Goal: Task Accomplishment & Management: Use online tool/utility

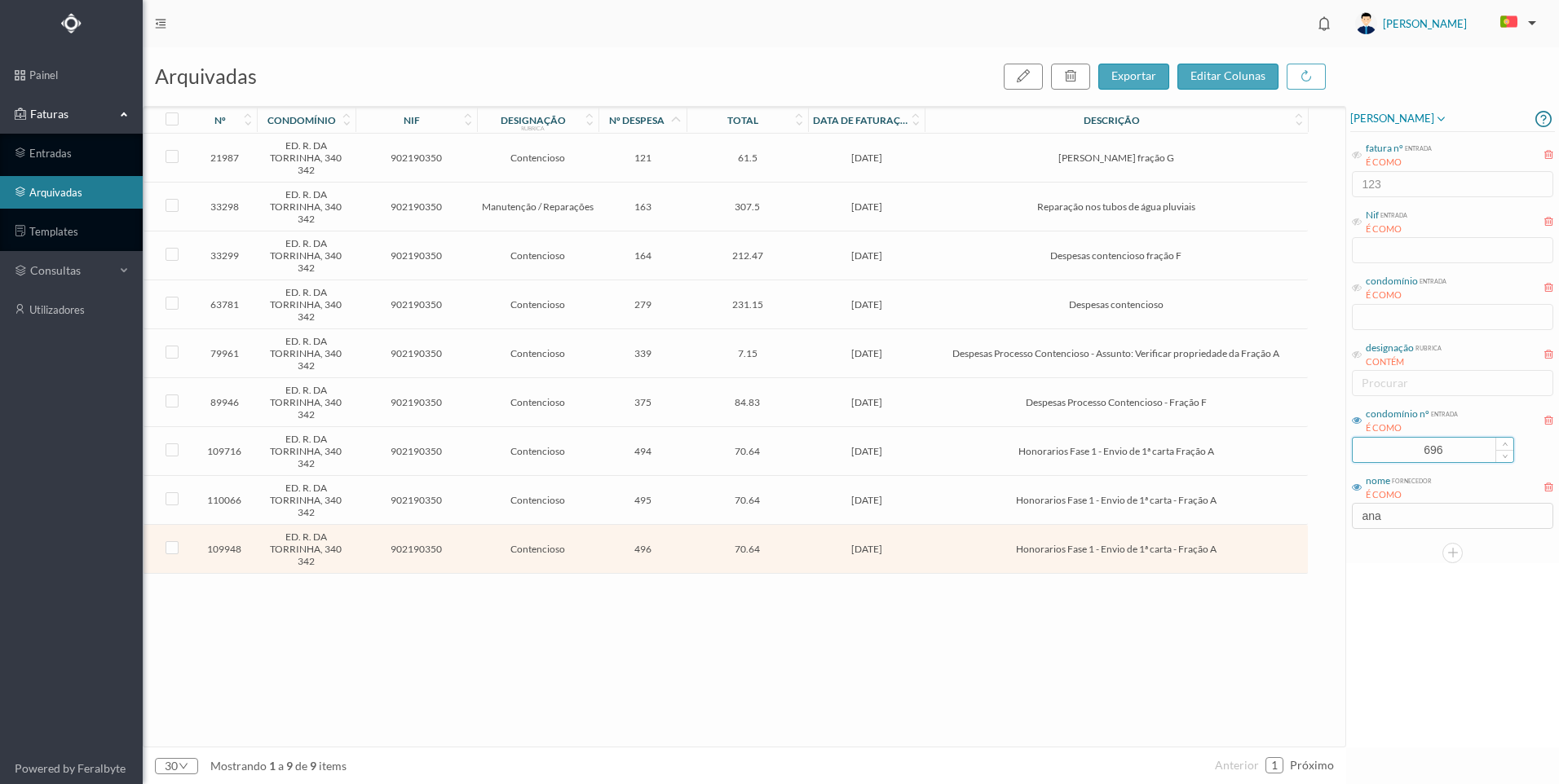
drag, startPoint x: 1438, startPoint y: 453, endPoint x: 1366, endPoint y: 452, distance: 72.0
click at [1362, 451] on input "696" at bounding box center [1433, 450] width 161 height 25
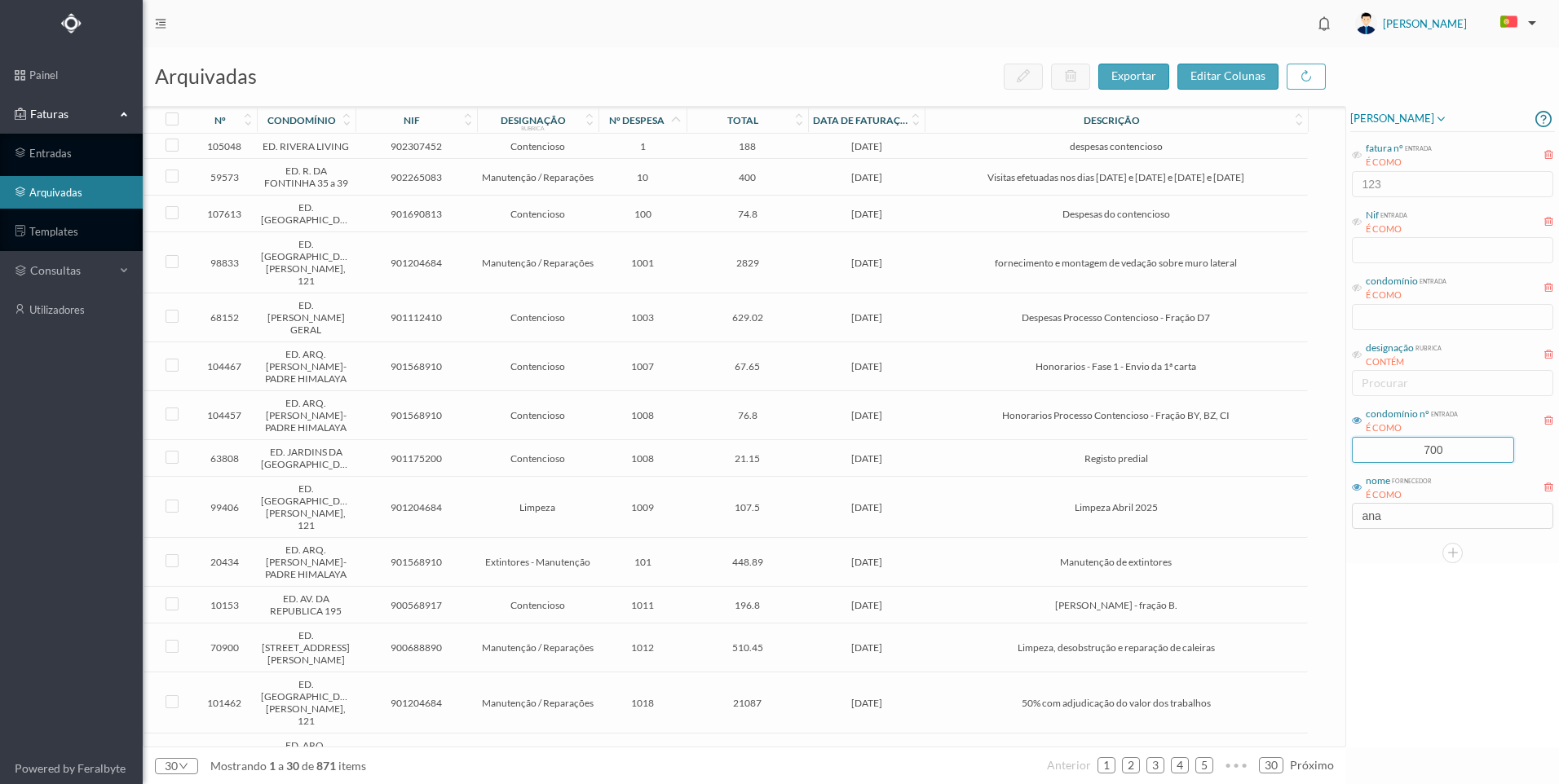
type input "700"
drag, startPoint x: 1326, startPoint y: 519, endPoint x: 1310, endPoint y: 516, distance: 16.3
click at [1310, 515] on div "arquivadas exportar editar colunas nº condomínio nif designação rubrica nº desp…" at bounding box center [851, 415] width 1417 height 737
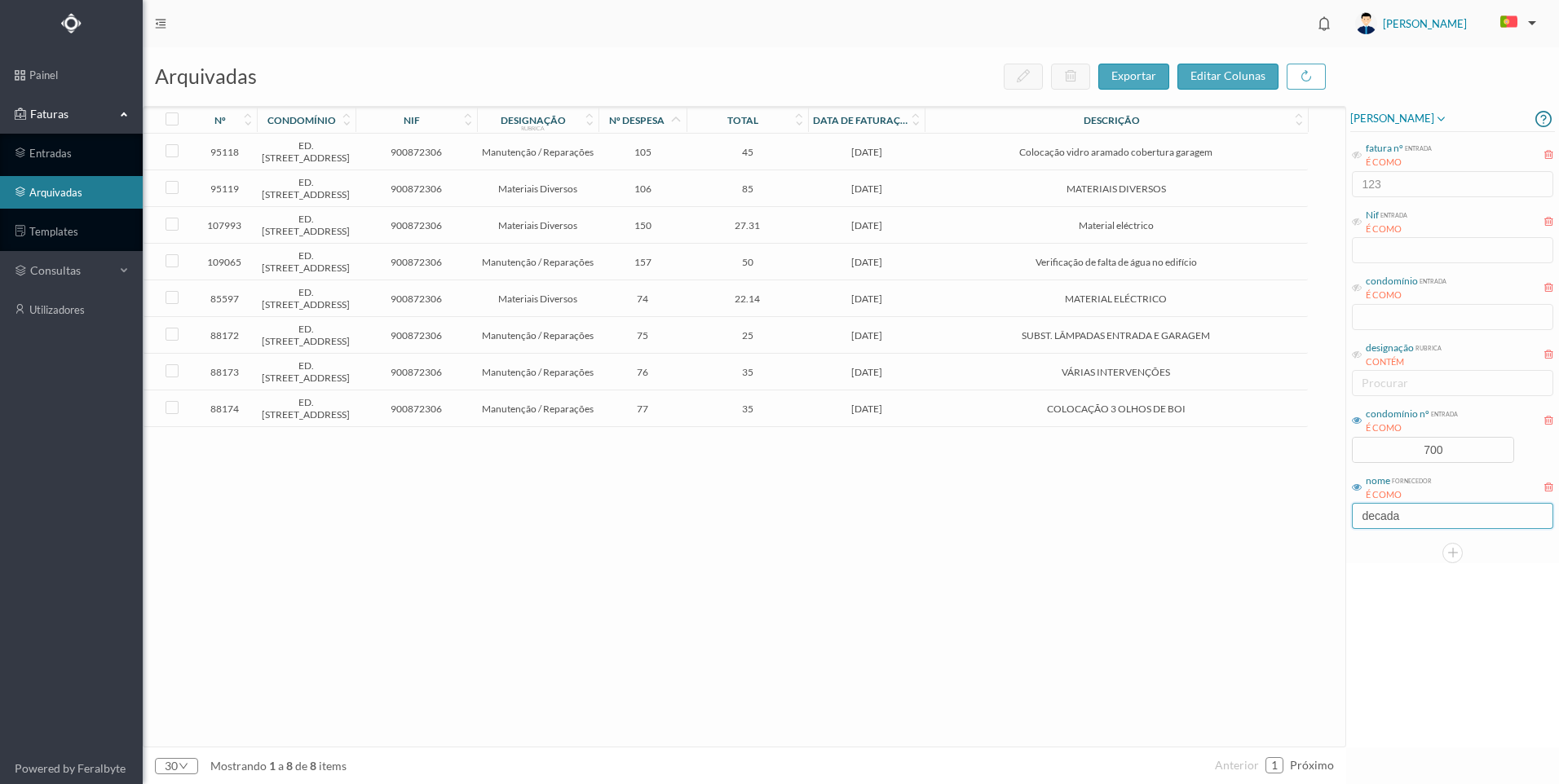
type input "decada"
click at [1042, 268] on span "Verificação de falta de água no edifício" at bounding box center [1115, 261] width 374 height 12
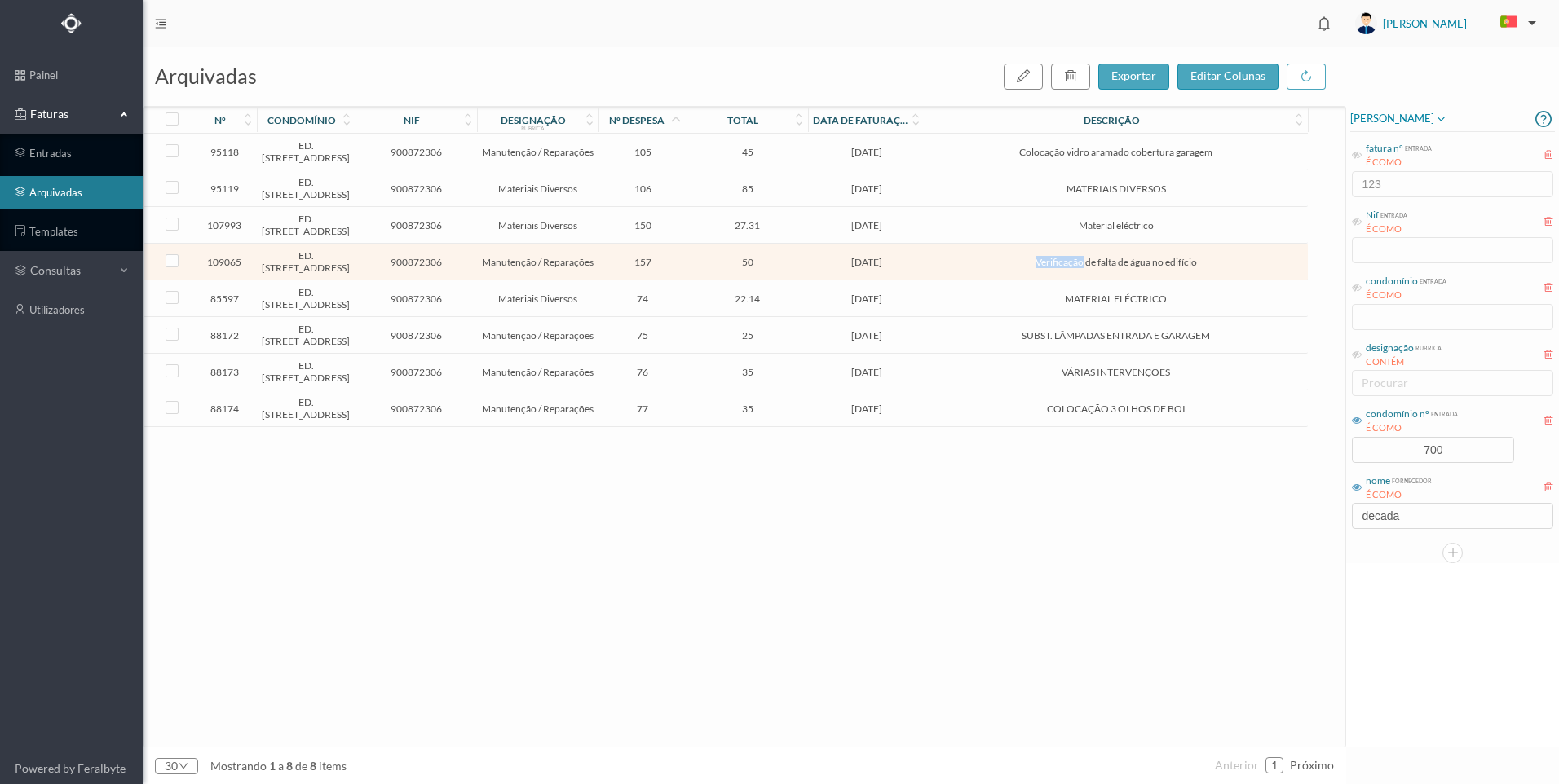
click at [1042, 268] on span "Verificação de falta de água no edifício" at bounding box center [1115, 261] width 374 height 12
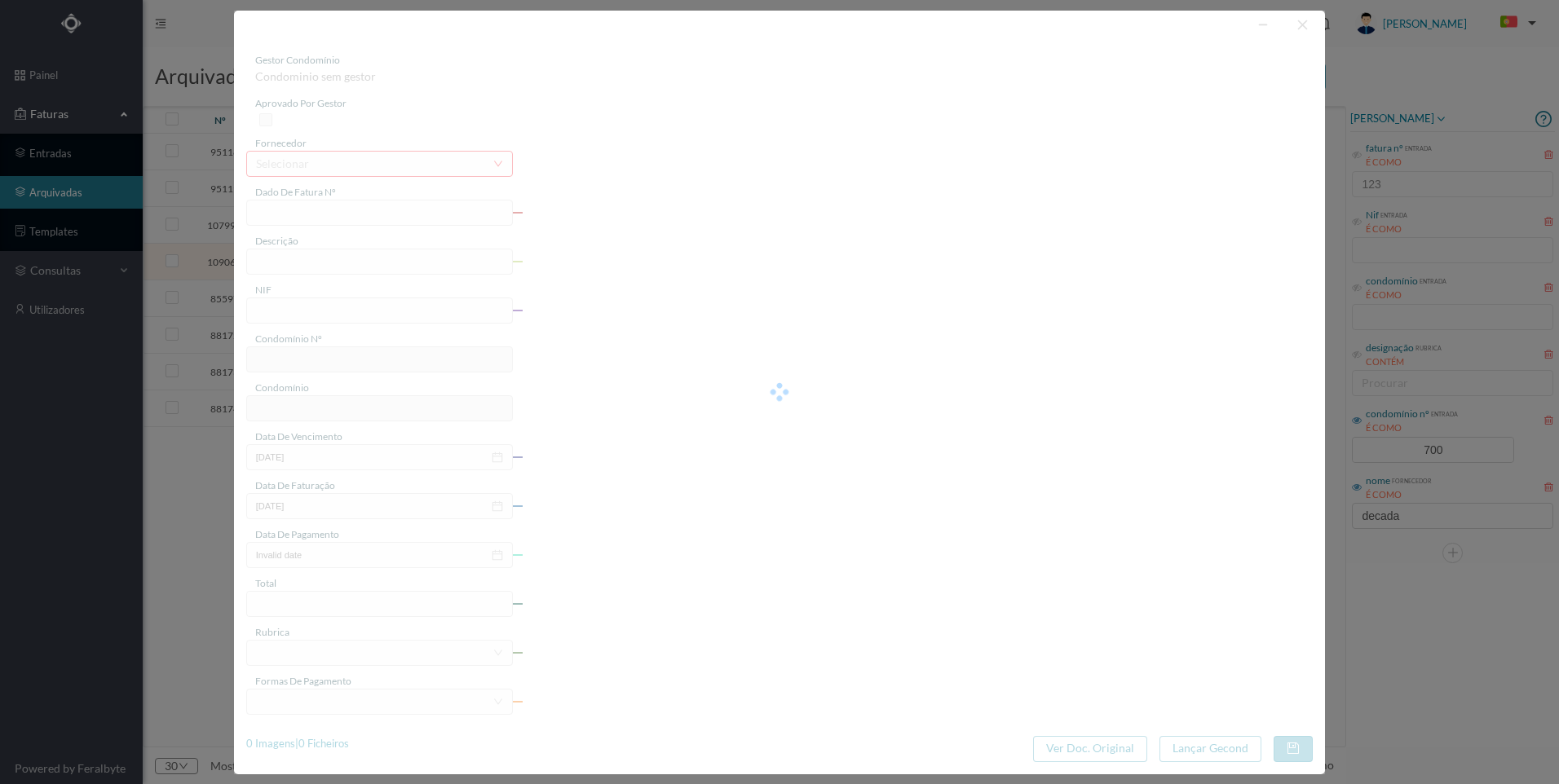
type input "FT 2025A1/1169"
type input "Verificação de falta de água no edifício"
type input "900872306"
type input "[DATE]"
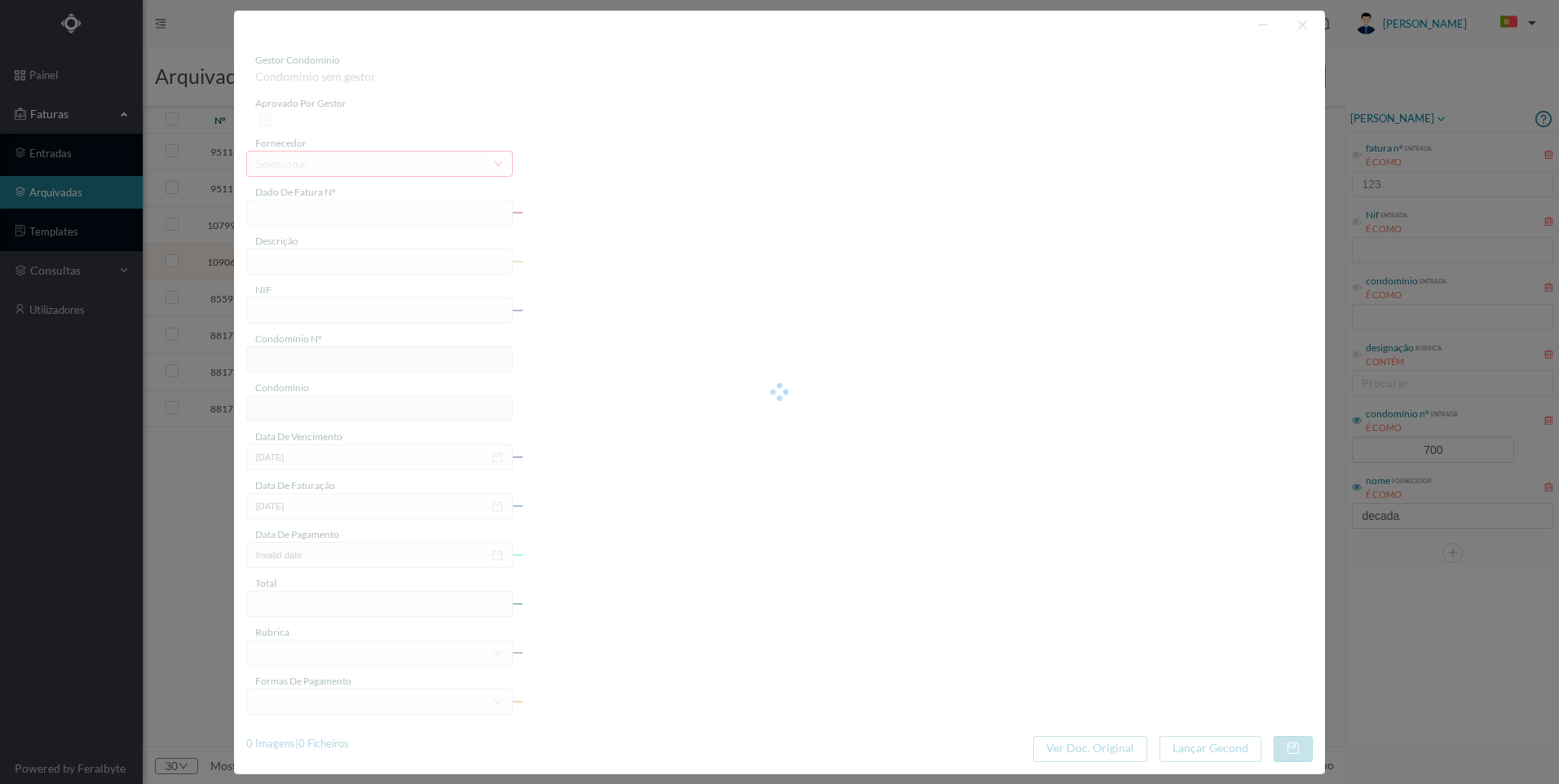
type input "[DATE]"
type input "50.00"
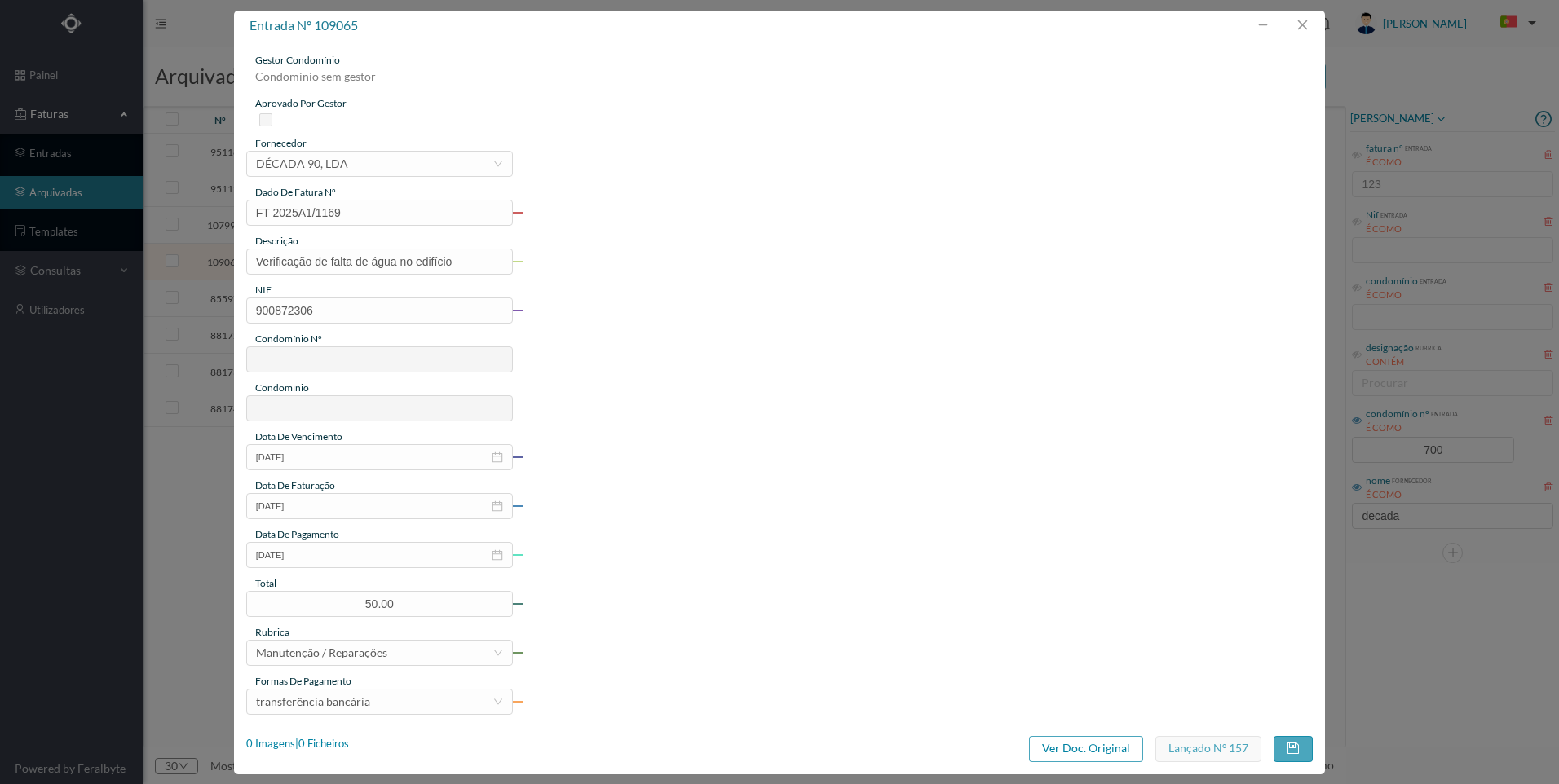
type input "700"
type input "ED. [STREET_ADDRESS]"
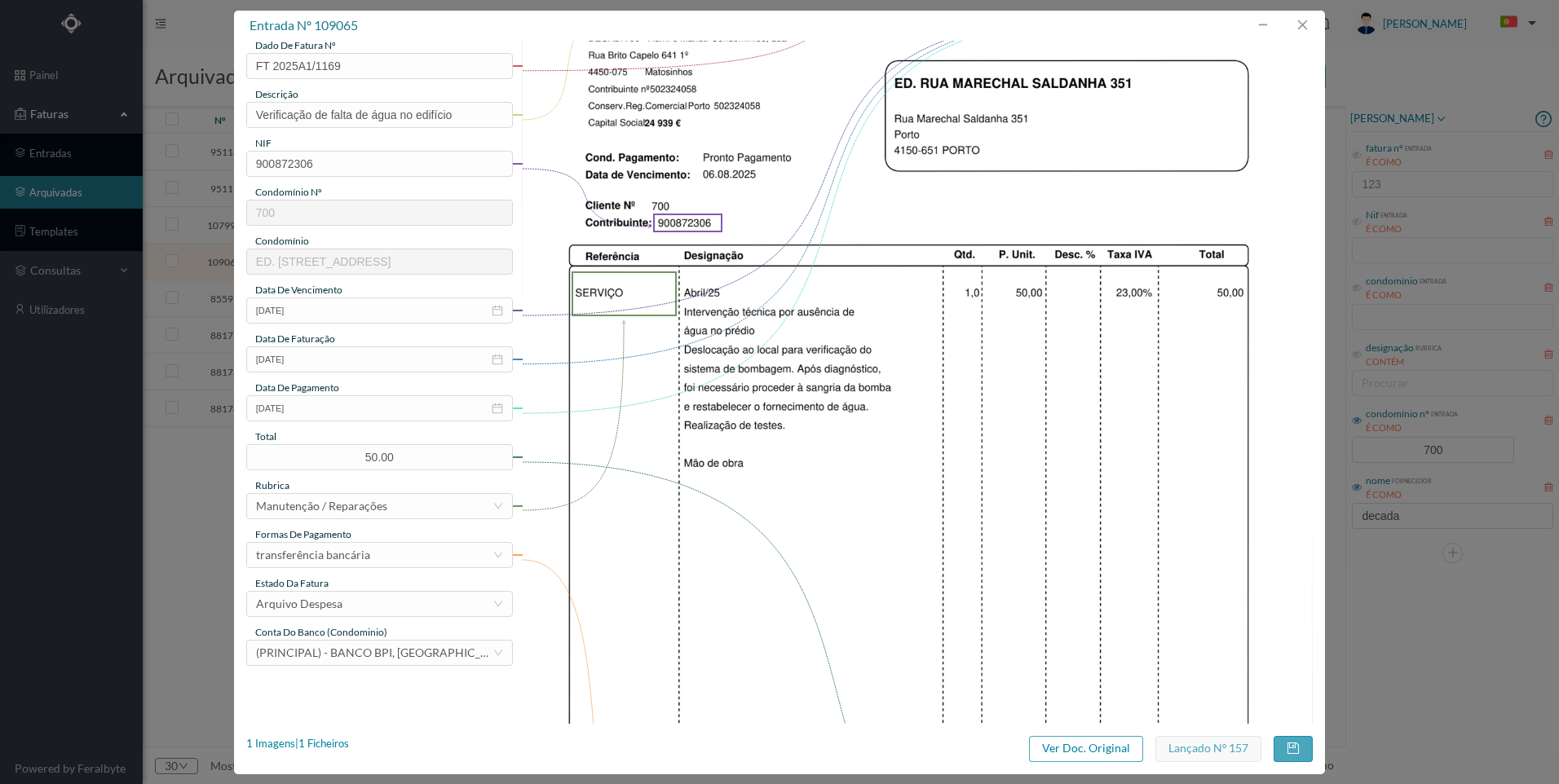
scroll to position [163, 0]
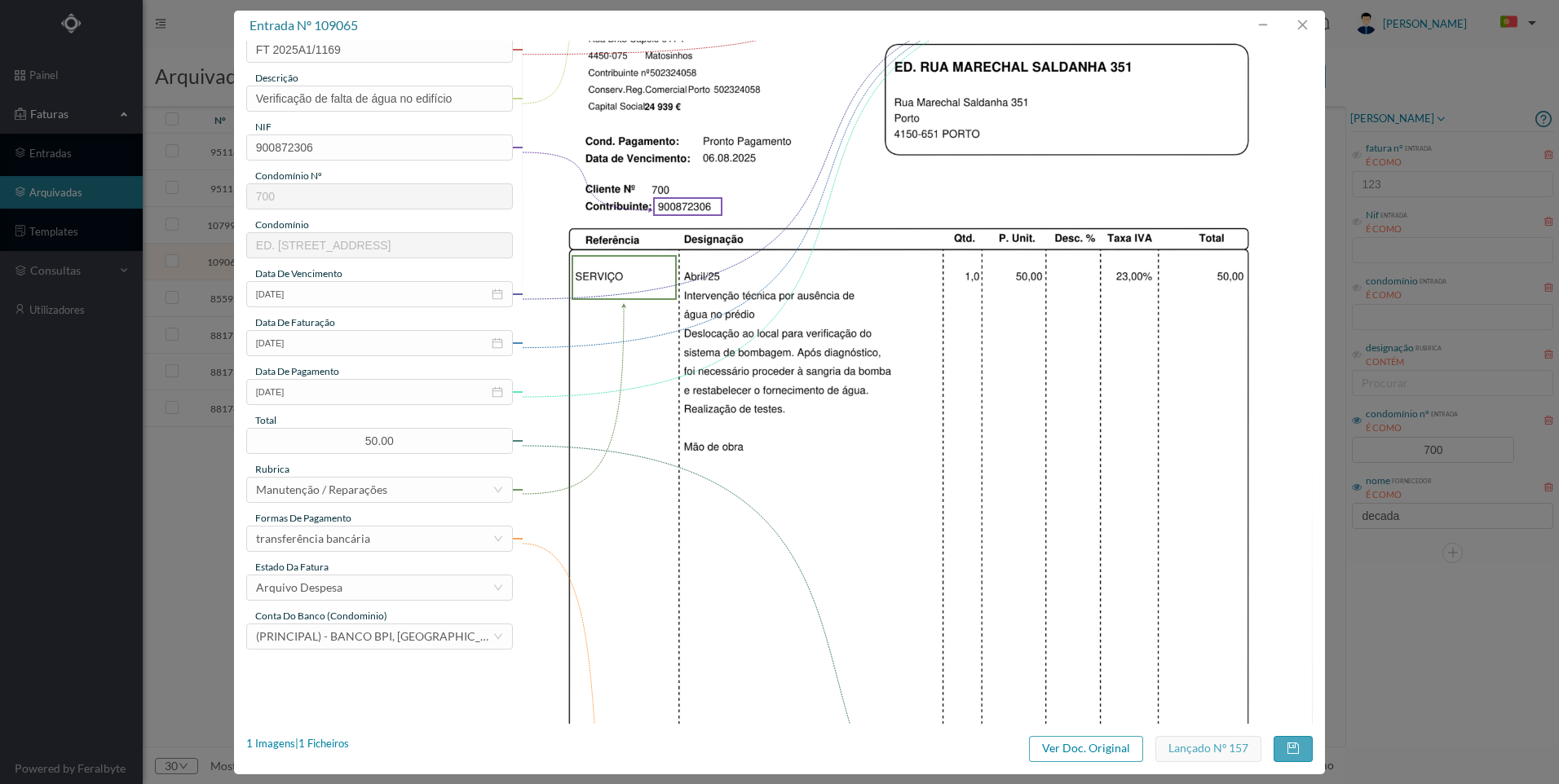
click at [800, 349] on img at bounding box center [918, 449] width 791 height 1118
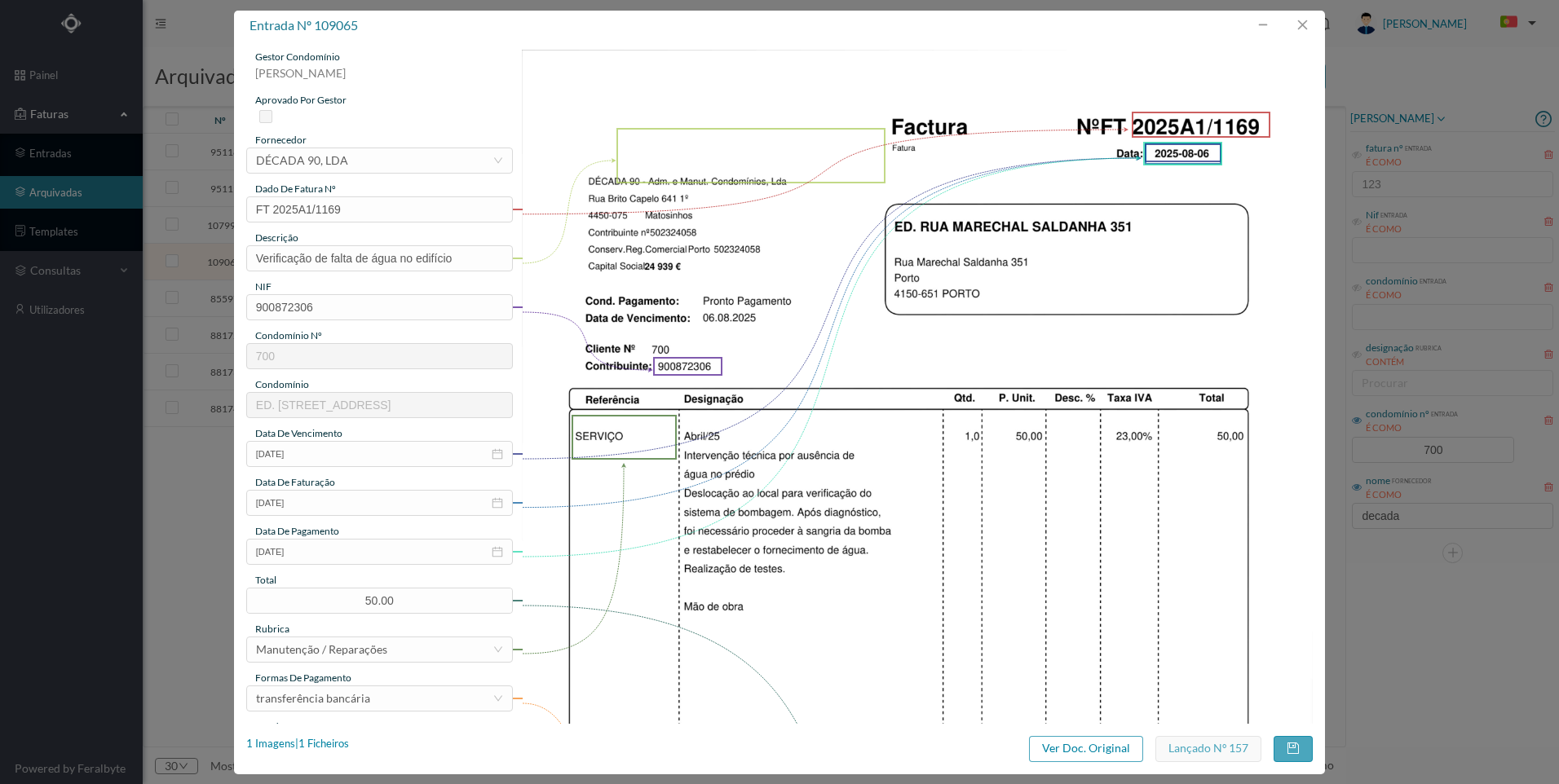
scroll to position [0, 0]
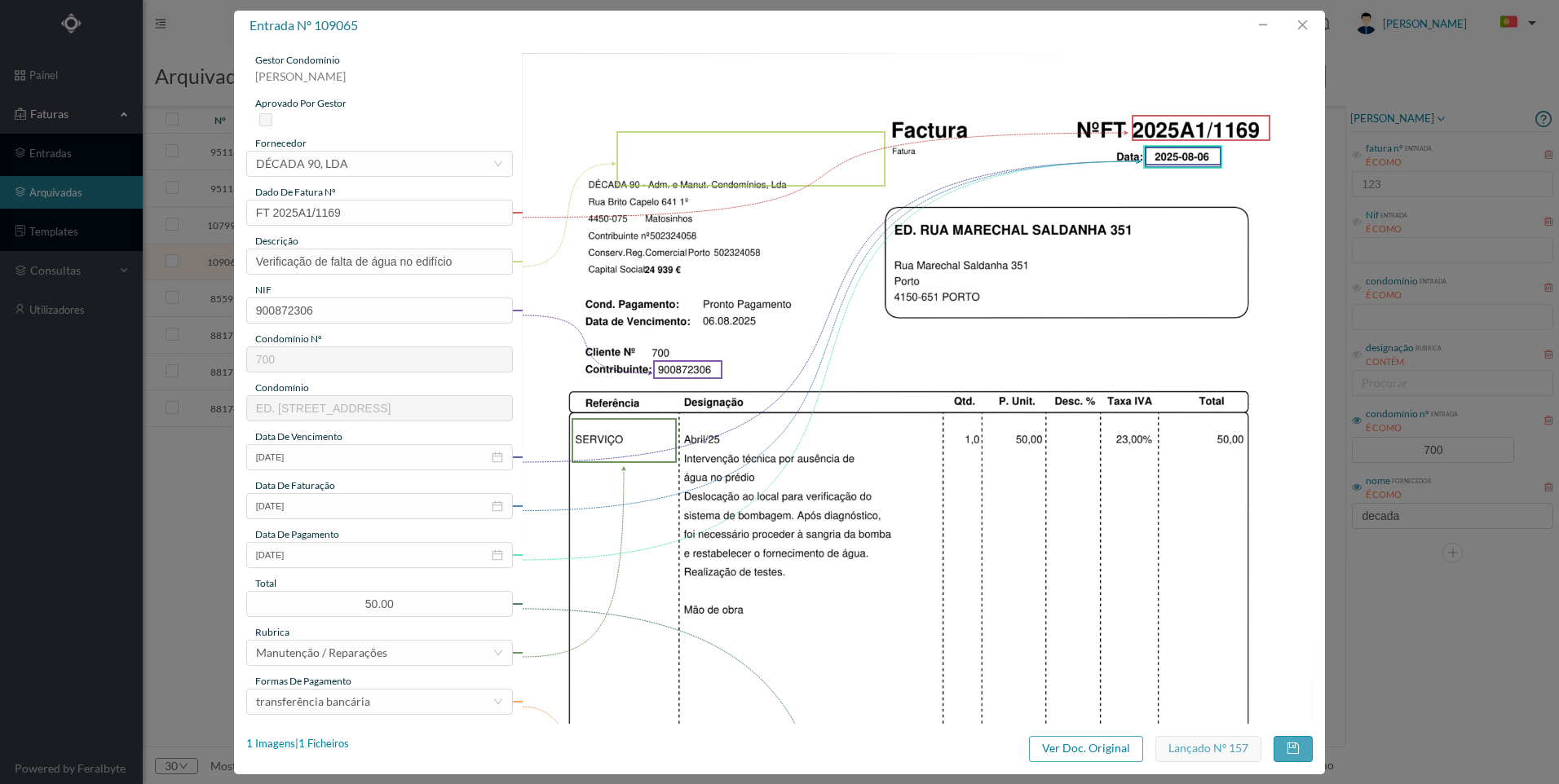
drag, startPoint x: 1293, startPoint y: 106, endPoint x: 1304, endPoint y: 93, distance: 17.0
click at [1293, 106] on img at bounding box center [918, 612] width 791 height 1118
click at [1305, 30] on button "button" at bounding box center [1302, 26] width 39 height 26
click at [1304, 28] on header "[PERSON_NAME]" at bounding box center [851, 23] width 1417 height 47
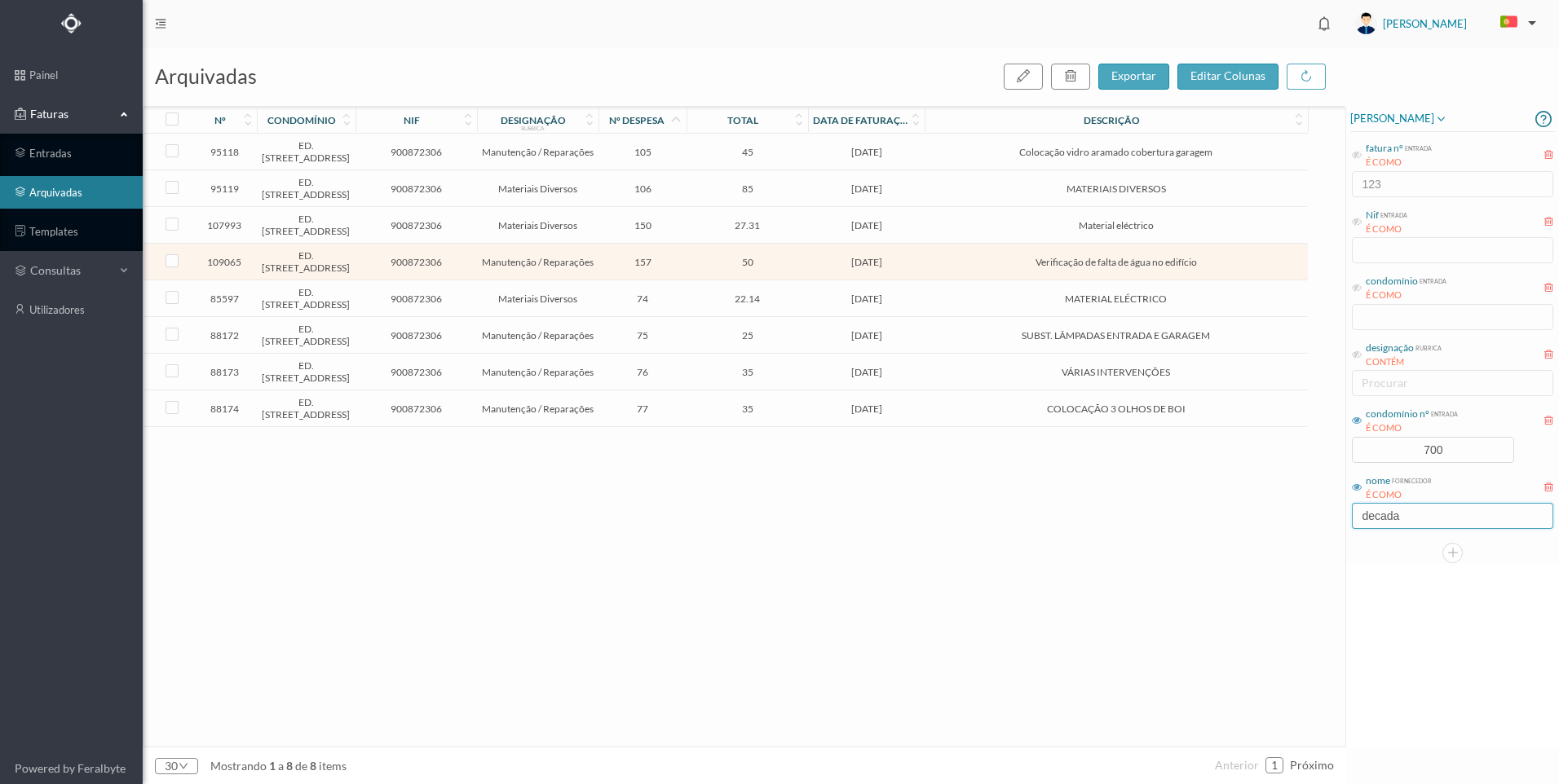
drag, startPoint x: 1414, startPoint y: 516, endPoint x: 1288, endPoint y: 516, distance: 126.0
click at [1272, 507] on div "arquivadas exportar editar colunas nº condomínio nif designação rubrica nº desp…" at bounding box center [851, 415] width 1417 height 737
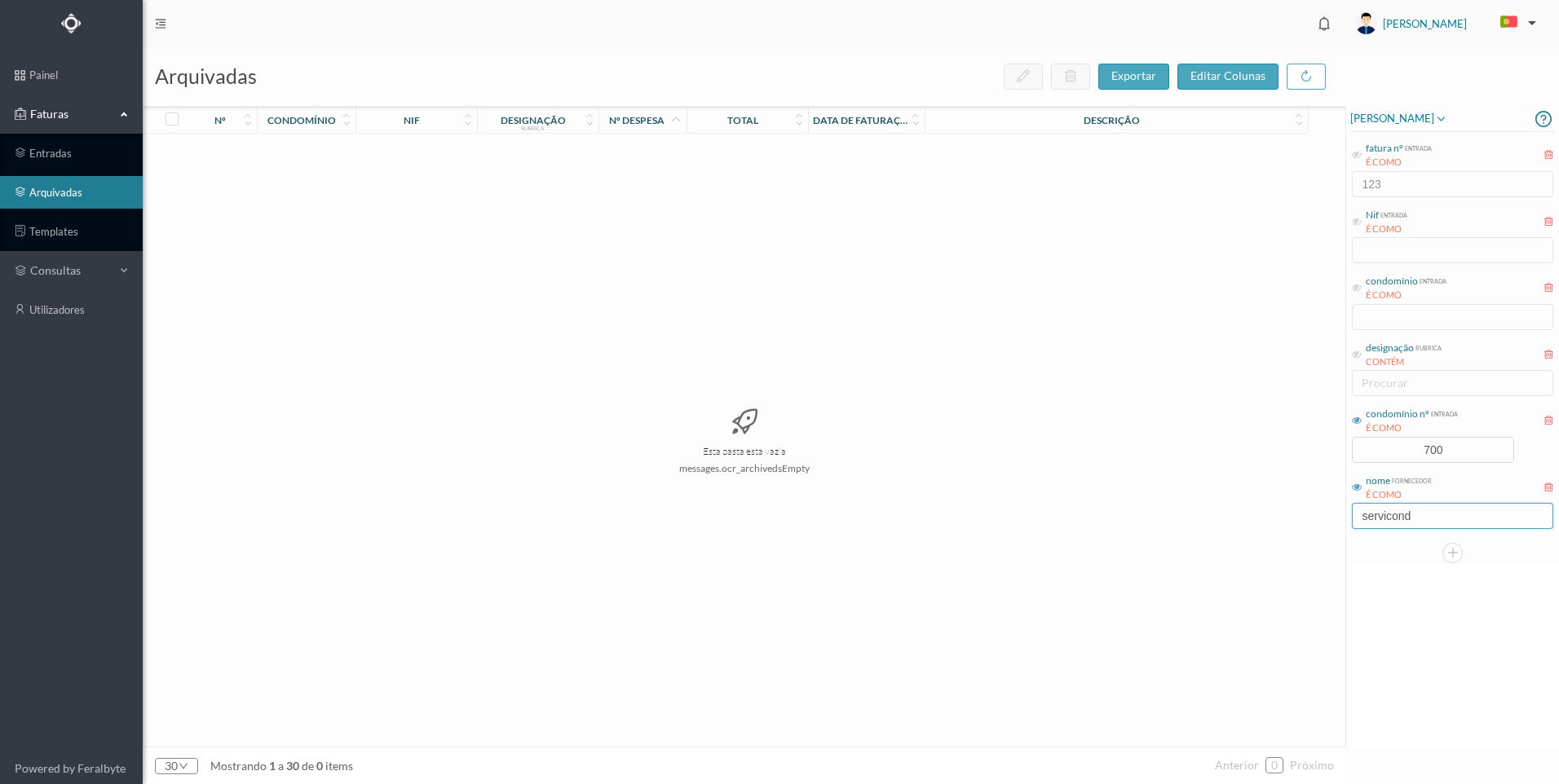
drag, startPoint x: 1427, startPoint y: 523, endPoint x: 1435, endPoint y: 543, distance: 21.5
click at [1435, 543] on div "[PERSON_NAME] fatura nº entrada É COMO 123 Nif entrada É COMO condomínio entrad…" at bounding box center [1452, 334] width 213 height 457
click at [1417, 572] on div "[PERSON_NAME] fatura nº entrada É COMO 123 Nif entrada É COMO condomínio entrad…" at bounding box center [1452, 426] width 213 height 641
drag, startPoint x: 1426, startPoint y: 516, endPoint x: 1413, endPoint y: 559, distance: 44.9
click at [1426, 527] on input "servicond" at bounding box center [1452, 516] width 201 height 26
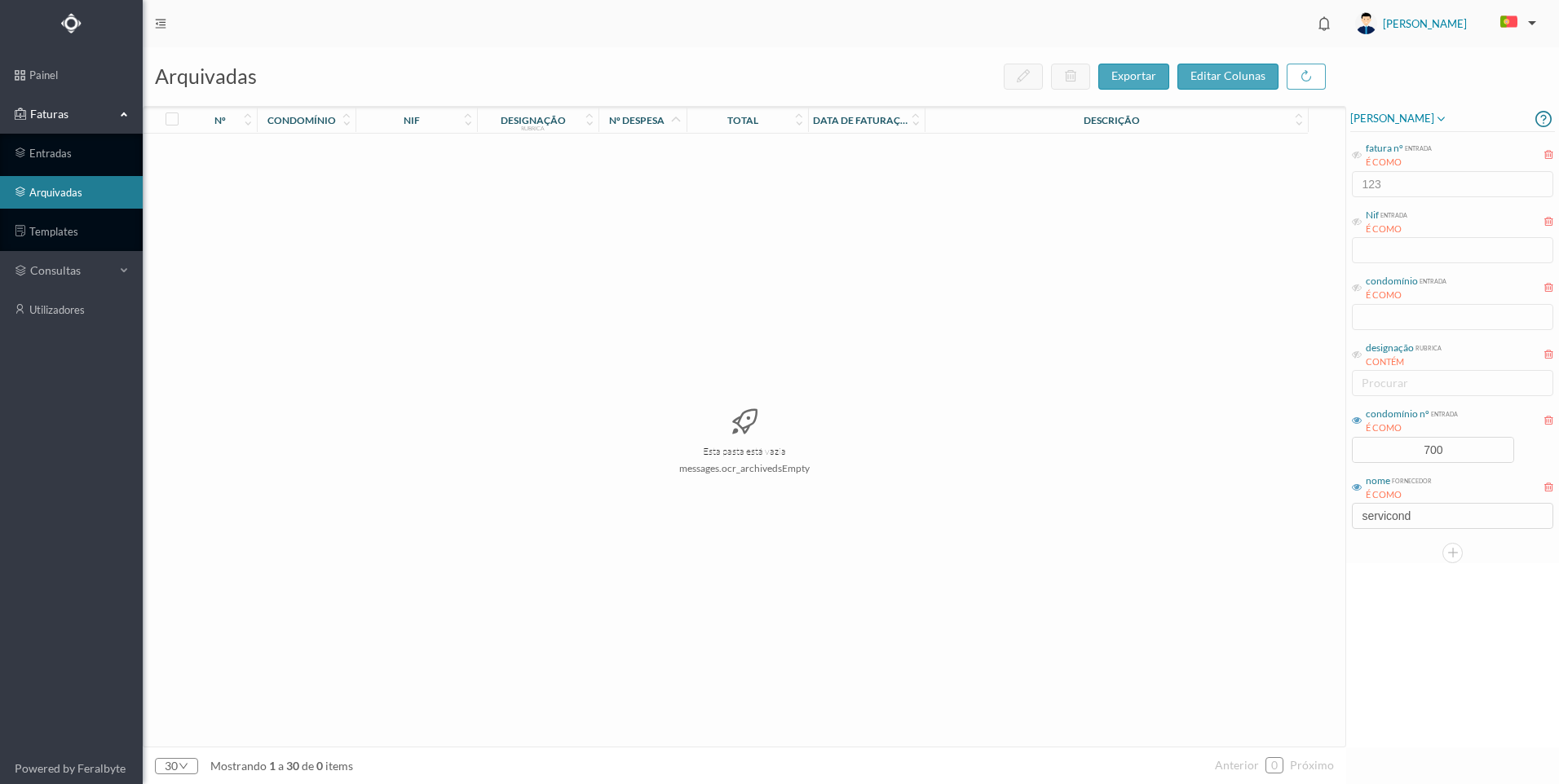
click at [1410, 562] on div at bounding box center [1452, 552] width 204 height 21
drag, startPoint x: 1210, startPoint y: 610, endPoint x: 1235, endPoint y: 615, distance: 25.5
click at [1215, 611] on div "Esta pasta está vazia messages.ocr_archivedsEmpty" at bounding box center [744, 440] width 1202 height 613
drag, startPoint x: 1433, startPoint y: 601, endPoint x: 1440, endPoint y: 491, distance: 110.2
click at [1445, 573] on div "[PERSON_NAME] fatura nº entrada É COMO 123 Nif entrada É COMO condomínio entrad…" at bounding box center [1452, 426] width 213 height 641
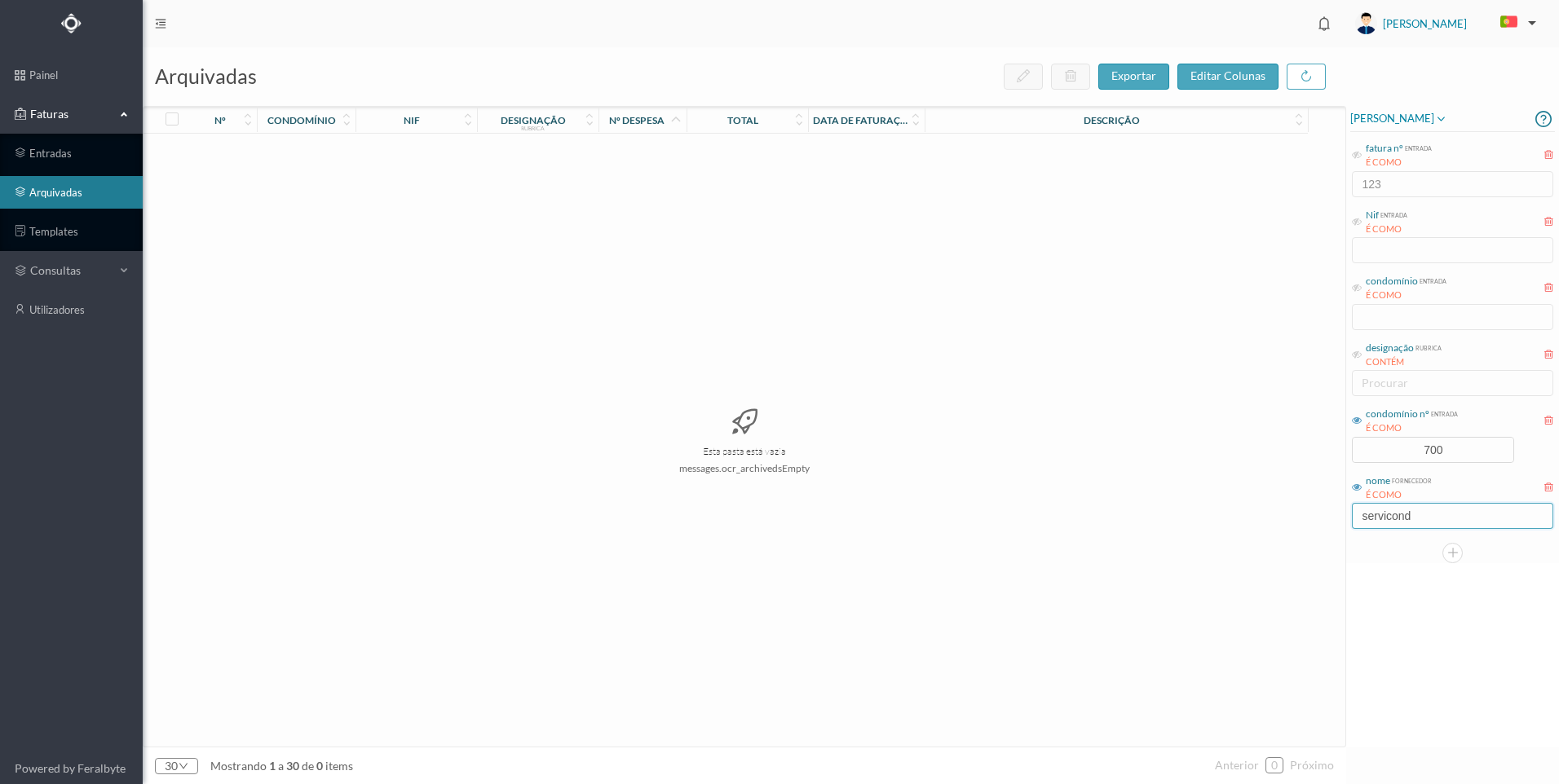
click at [1431, 508] on input "servicond" at bounding box center [1452, 516] width 201 height 26
type input "serviconde"
drag, startPoint x: 1423, startPoint y: 522, endPoint x: 1354, endPoint y: 509, distance: 70.2
click at [1355, 510] on input "serviconde" at bounding box center [1452, 516] width 201 height 26
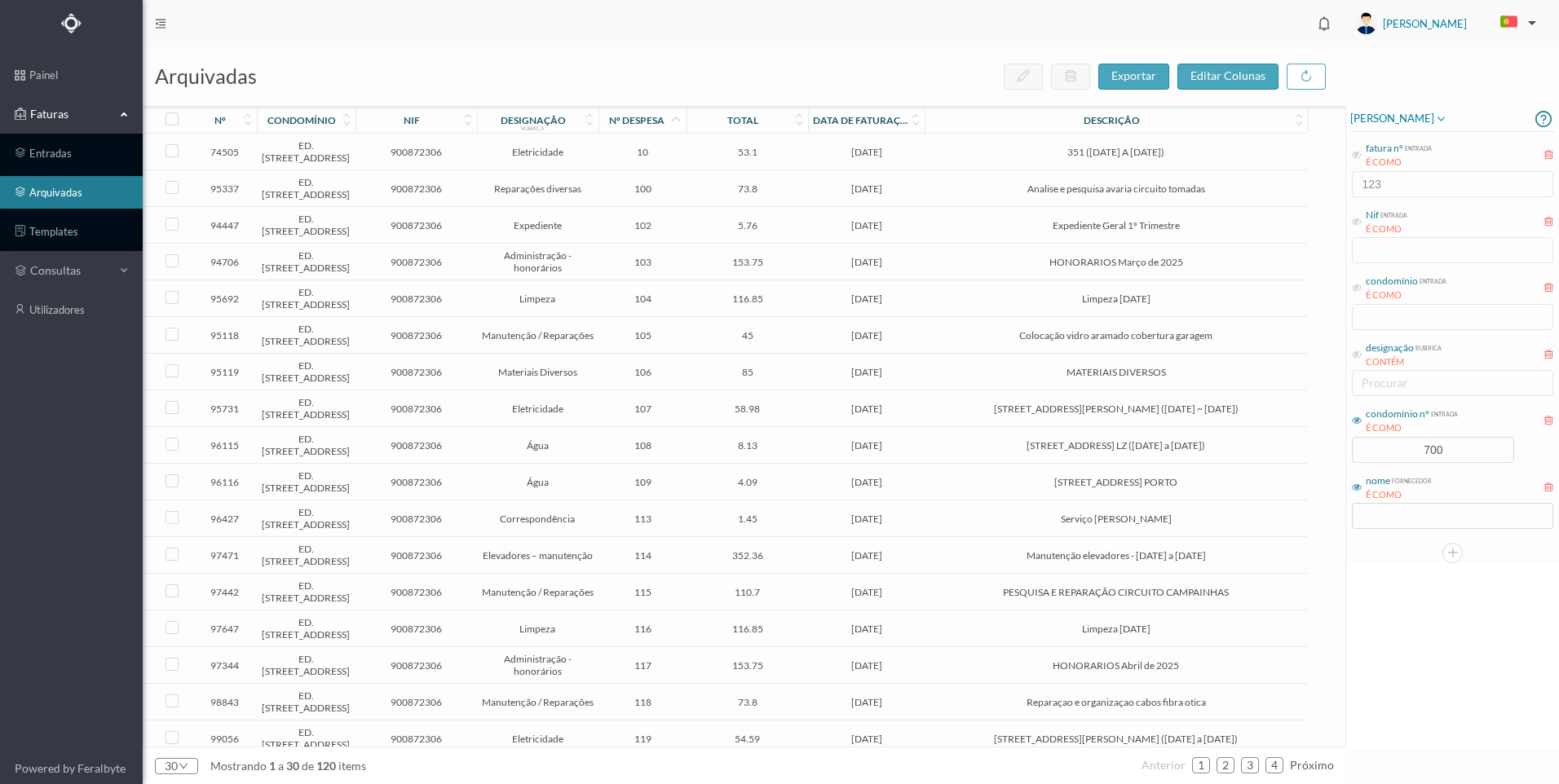
click at [663, 130] on div "nº despesa" at bounding box center [642, 120] width 87 height 22
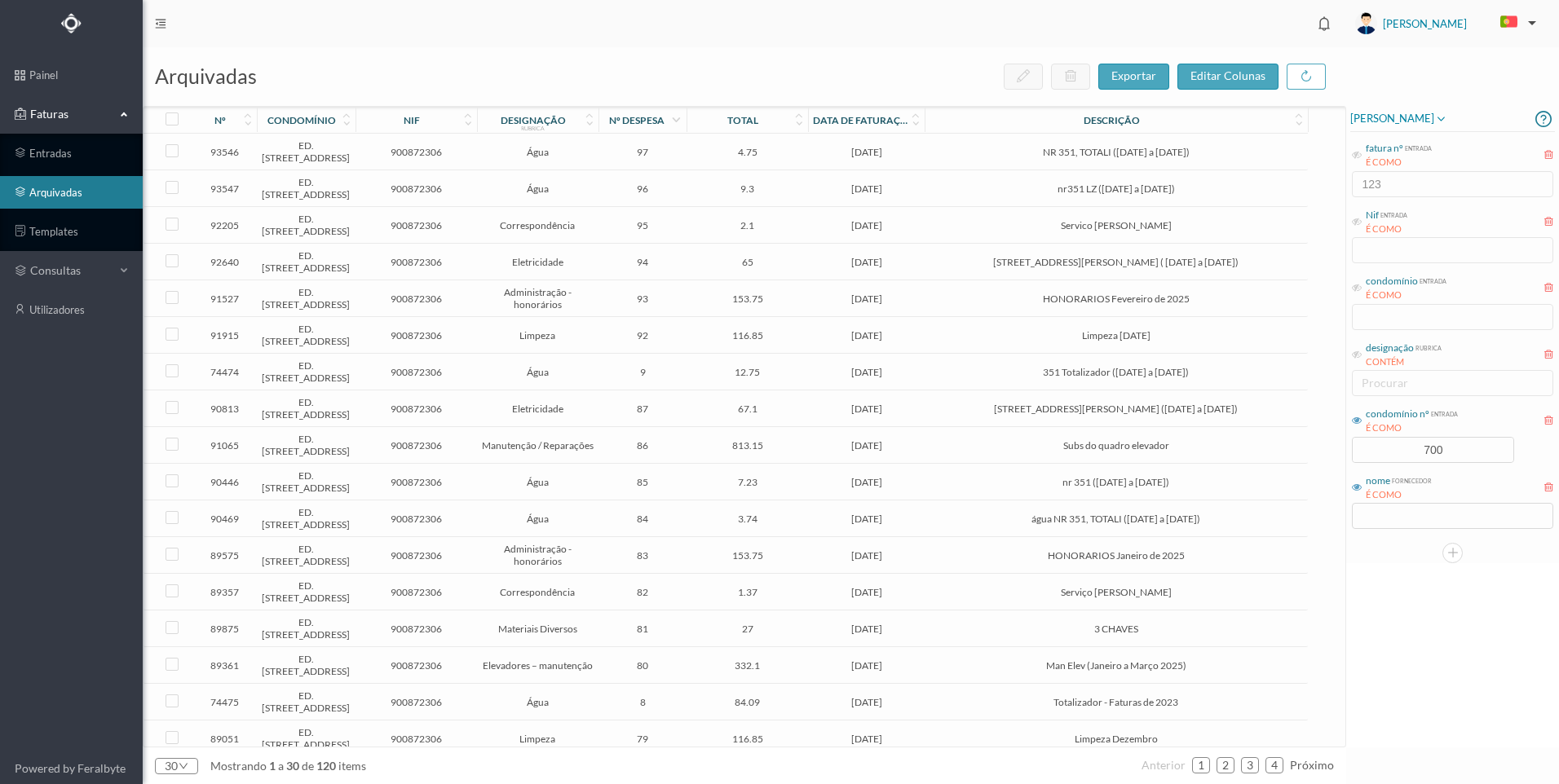
click at [669, 123] on icon at bounding box center [676, 120] width 13 height 14
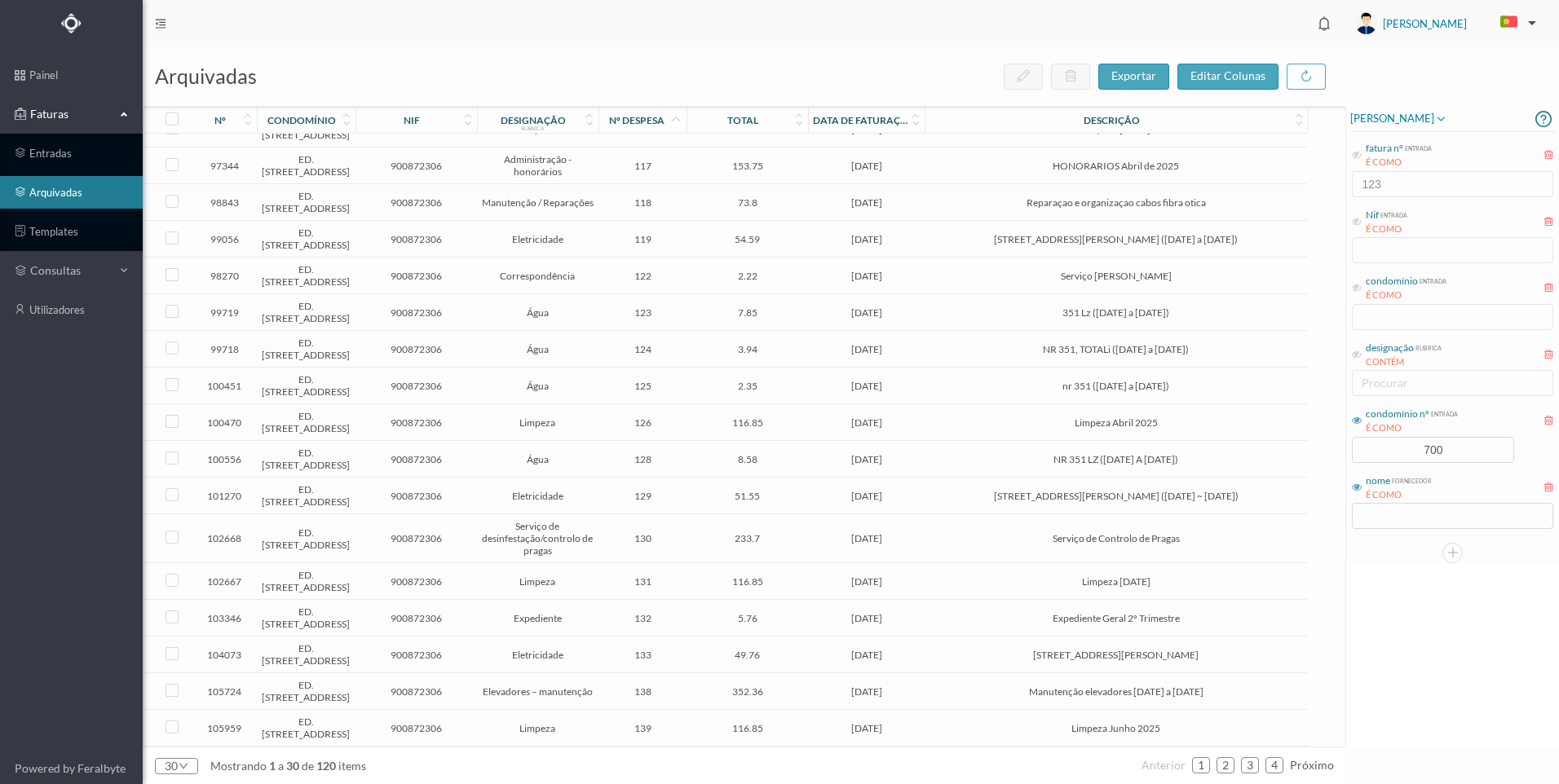
scroll to position [854, 0]
click at [1234, 763] on link "2" at bounding box center [1226, 765] width 17 height 25
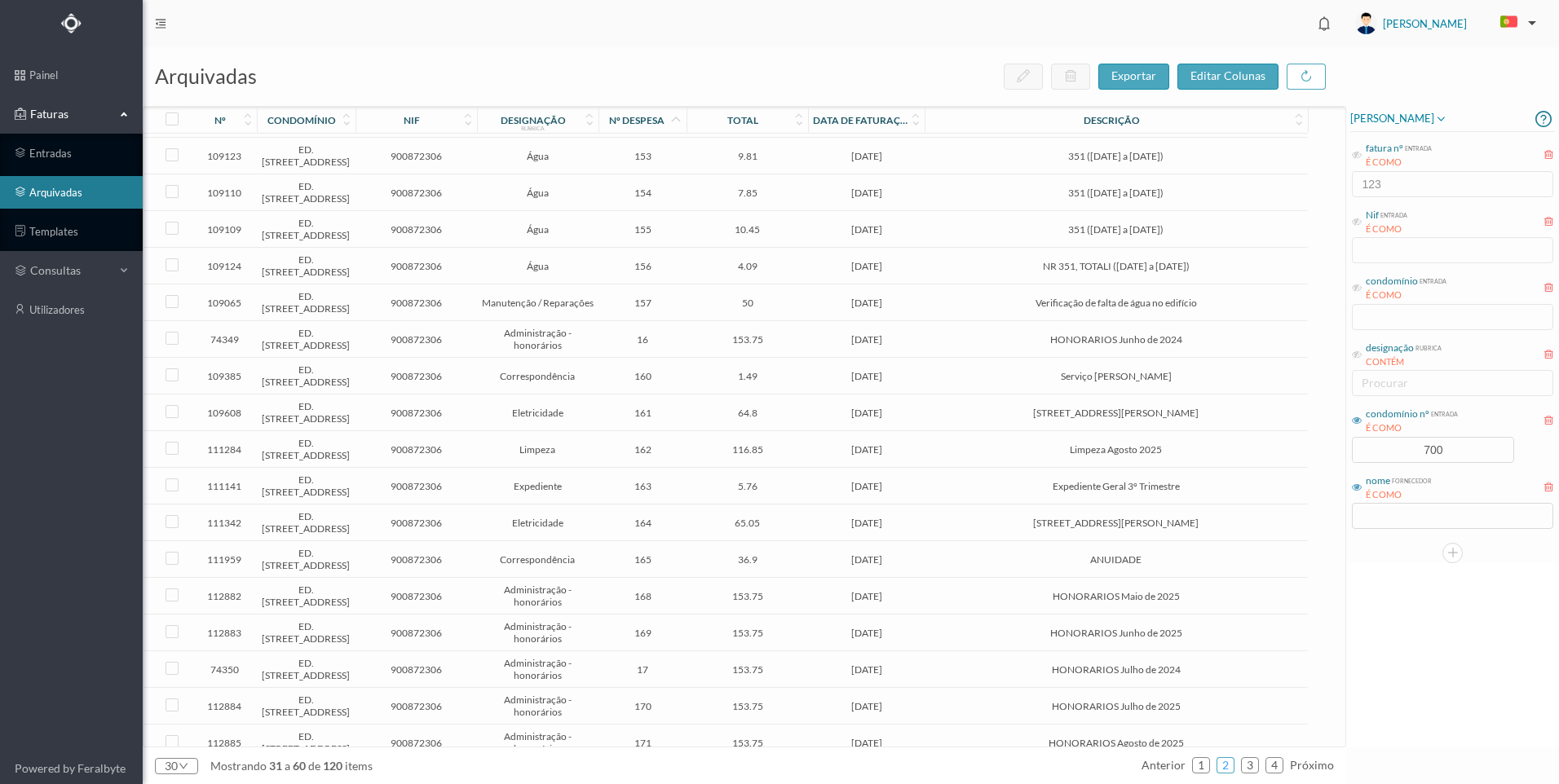
scroll to position [0, 0]
